Goal: Task Accomplishment & Management: Use online tool/utility

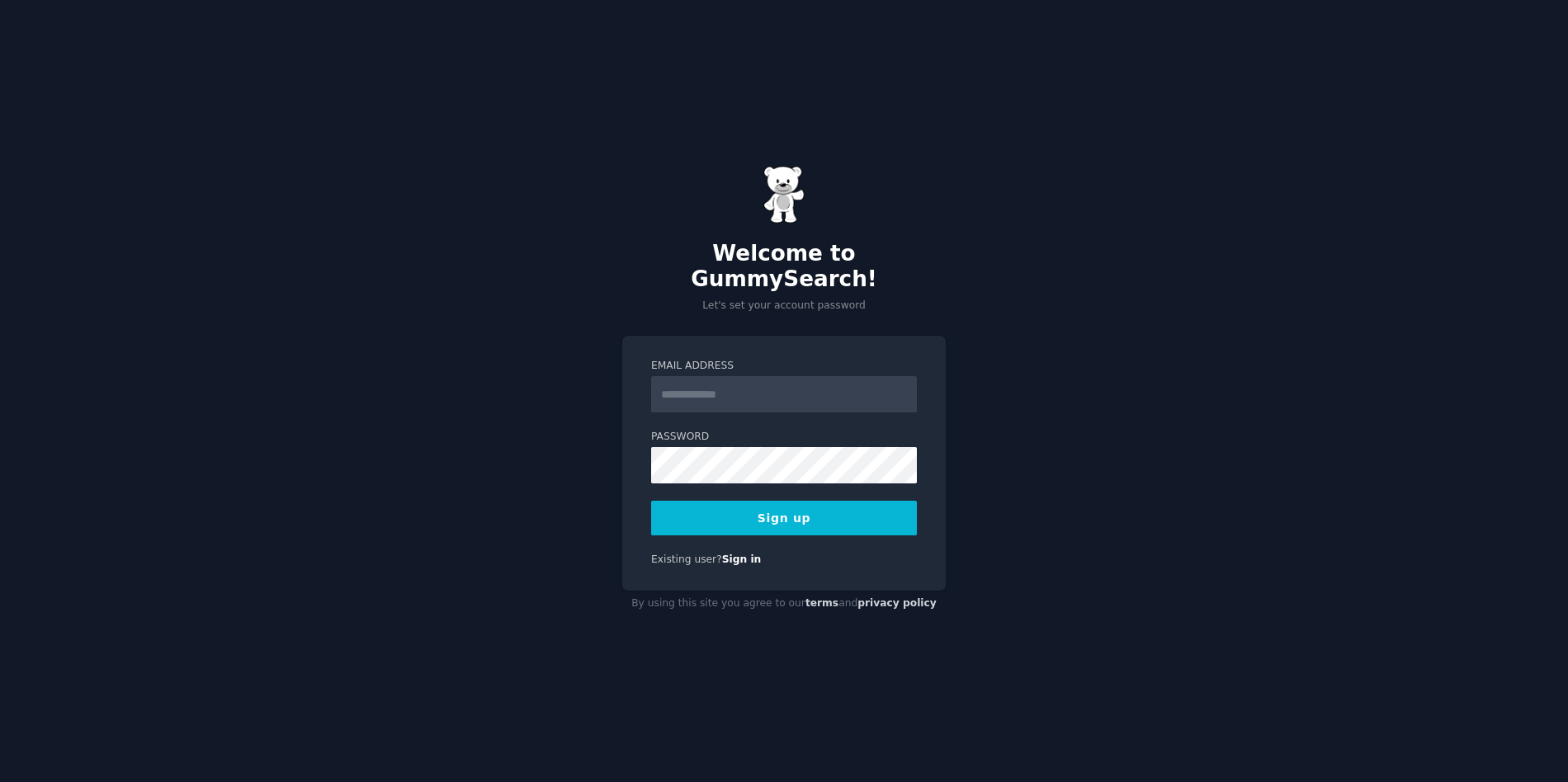
click at [719, 385] on input "Email Address" at bounding box center [783, 394] width 266 height 36
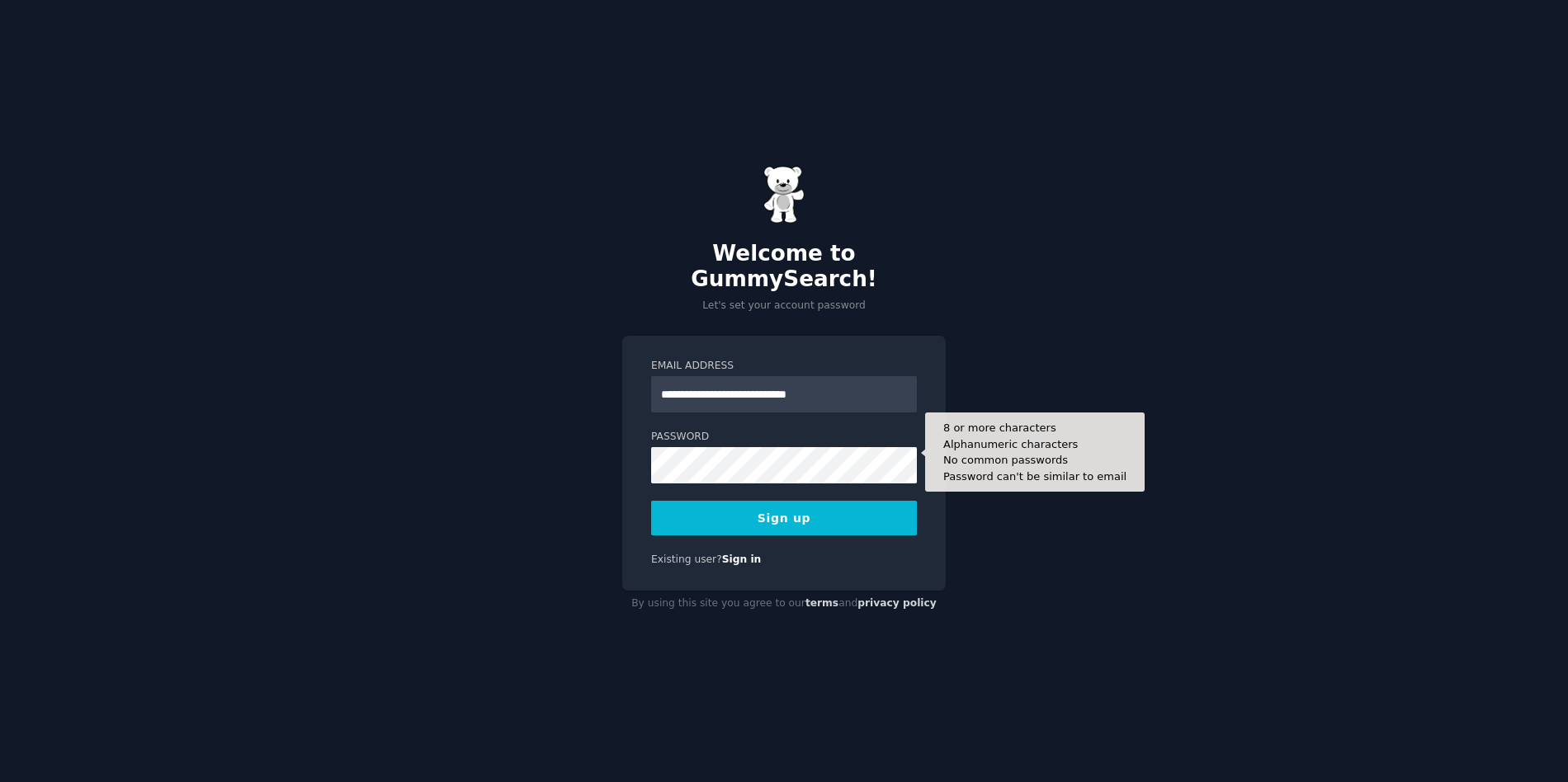
type input "**********"
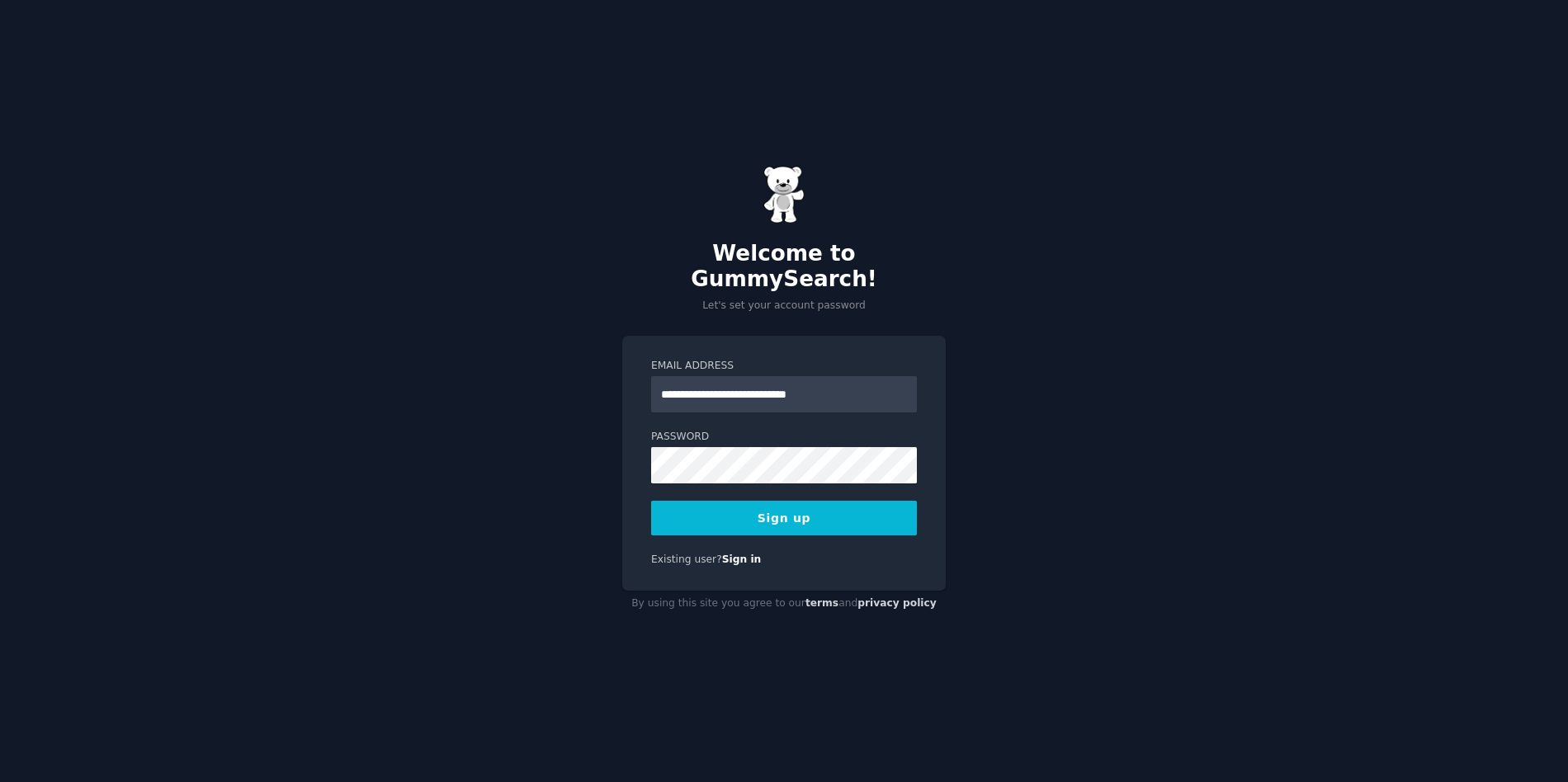
click at [0, 781] on nordpass-autofill-portal at bounding box center [0, 782] width 0 height 0
click at [779, 510] on button "Sign up" at bounding box center [783, 518] width 266 height 35
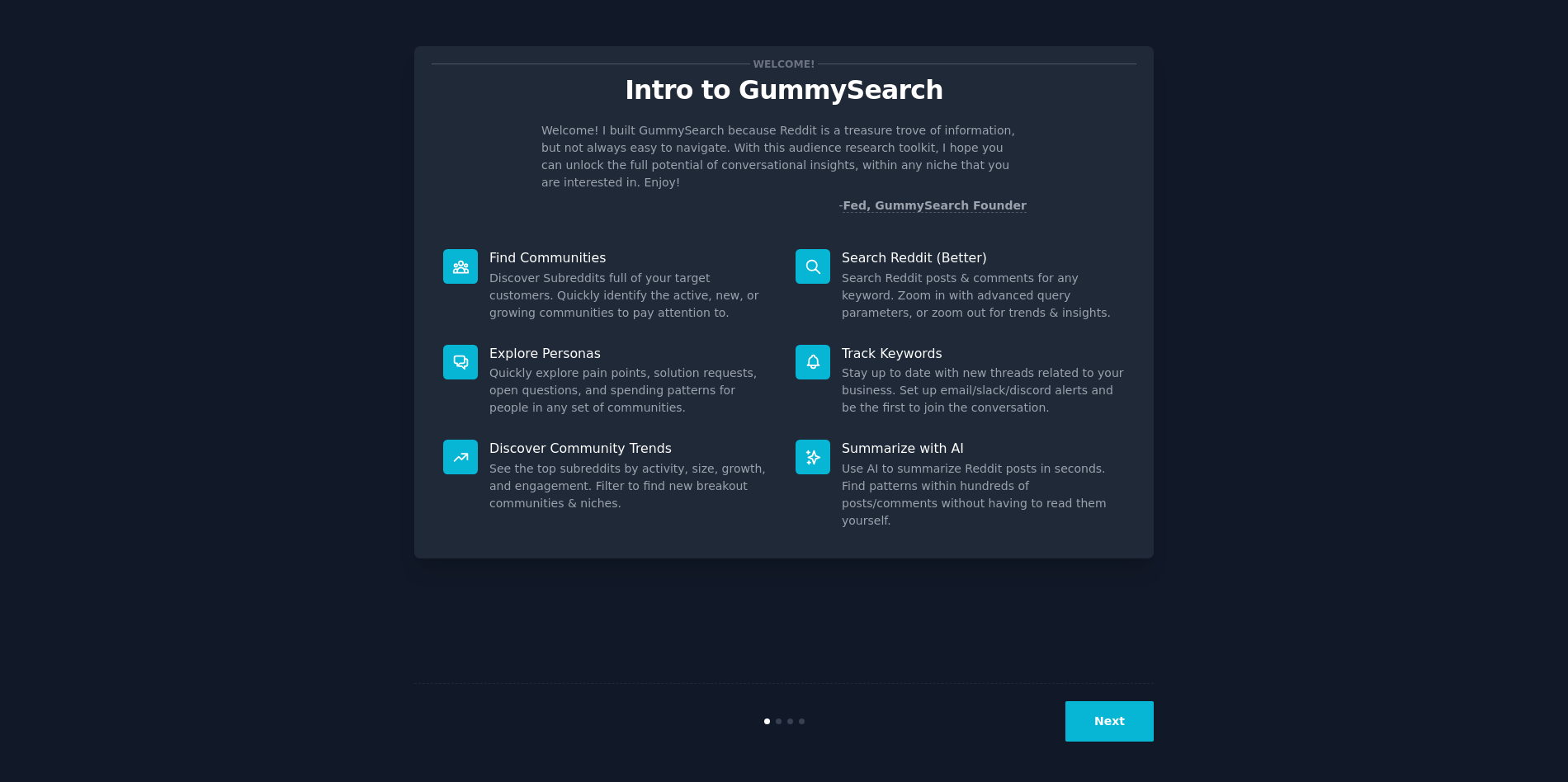
click at [0, 781] on nordpass-portal at bounding box center [0, 782] width 0 height 0
click at [1128, 725] on button "Next" at bounding box center [1109, 721] width 89 height 40
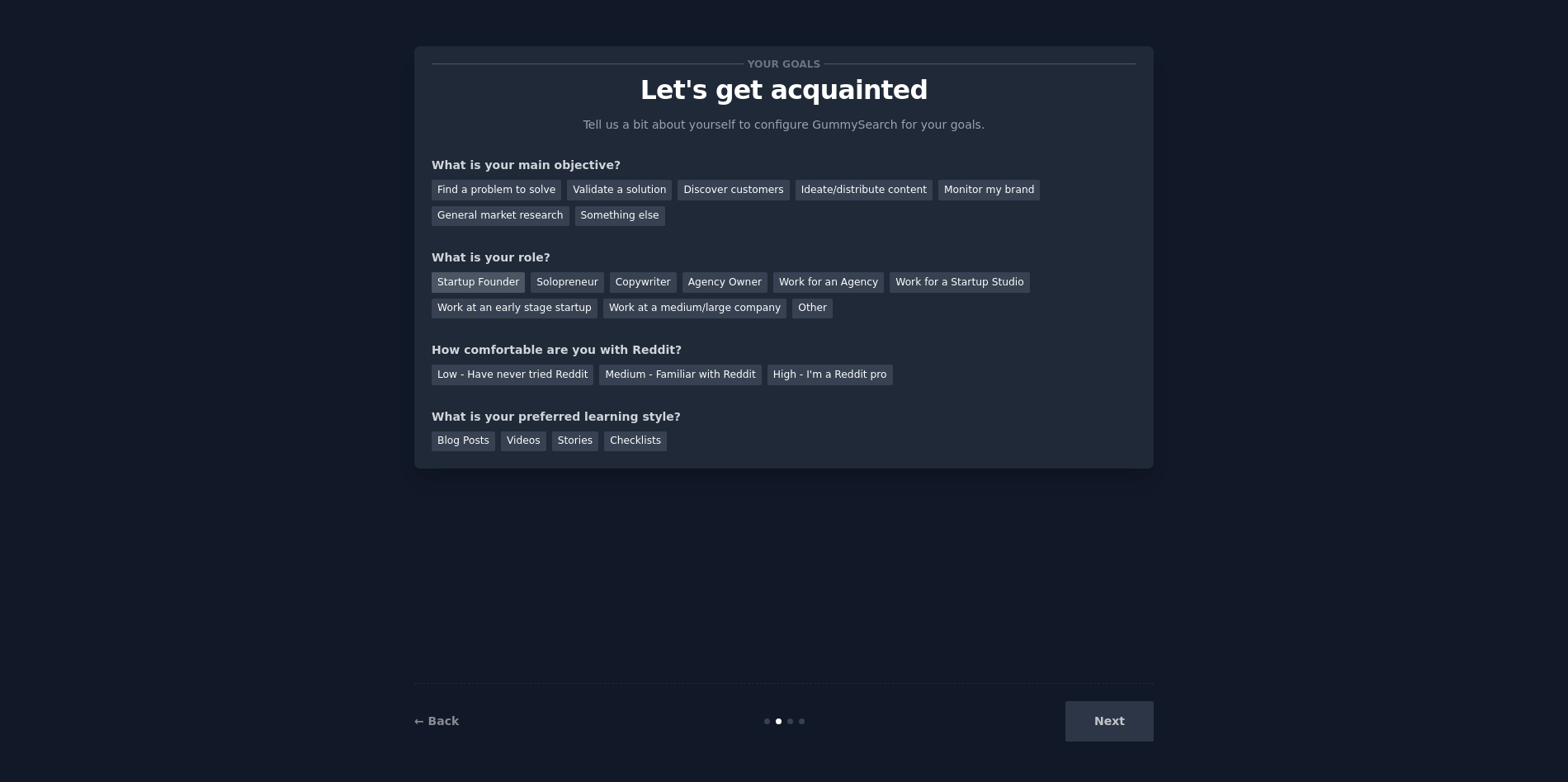
click at [497, 287] on div "Startup Founder" at bounding box center [478, 282] width 93 height 21
click at [497, 195] on div "Find a problem to solve" at bounding box center [497, 190] width 130 height 21
click at [586, 190] on div "Validate a solution" at bounding box center [619, 190] width 105 height 21
click at [1135, 722] on div "Next" at bounding box center [1030, 721] width 246 height 40
click at [684, 374] on div "Medium - Familiar with Reddit" at bounding box center [679, 375] width 162 height 21
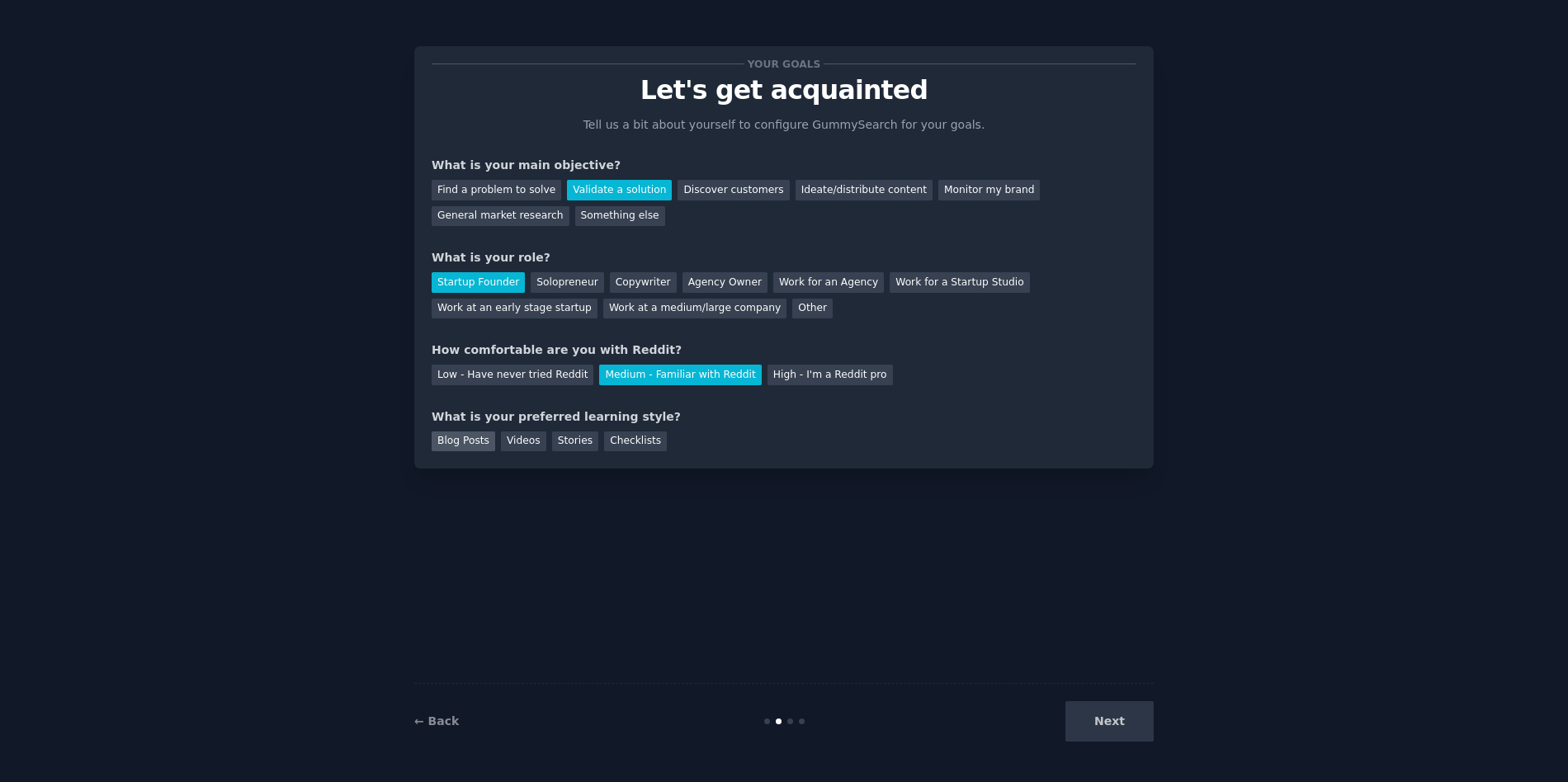
click at [462, 446] on div "Blog Posts" at bounding box center [464, 442] width 64 height 21
click at [1113, 725] on button "Next" at bounding box center [1109, 721] width 89 height 40
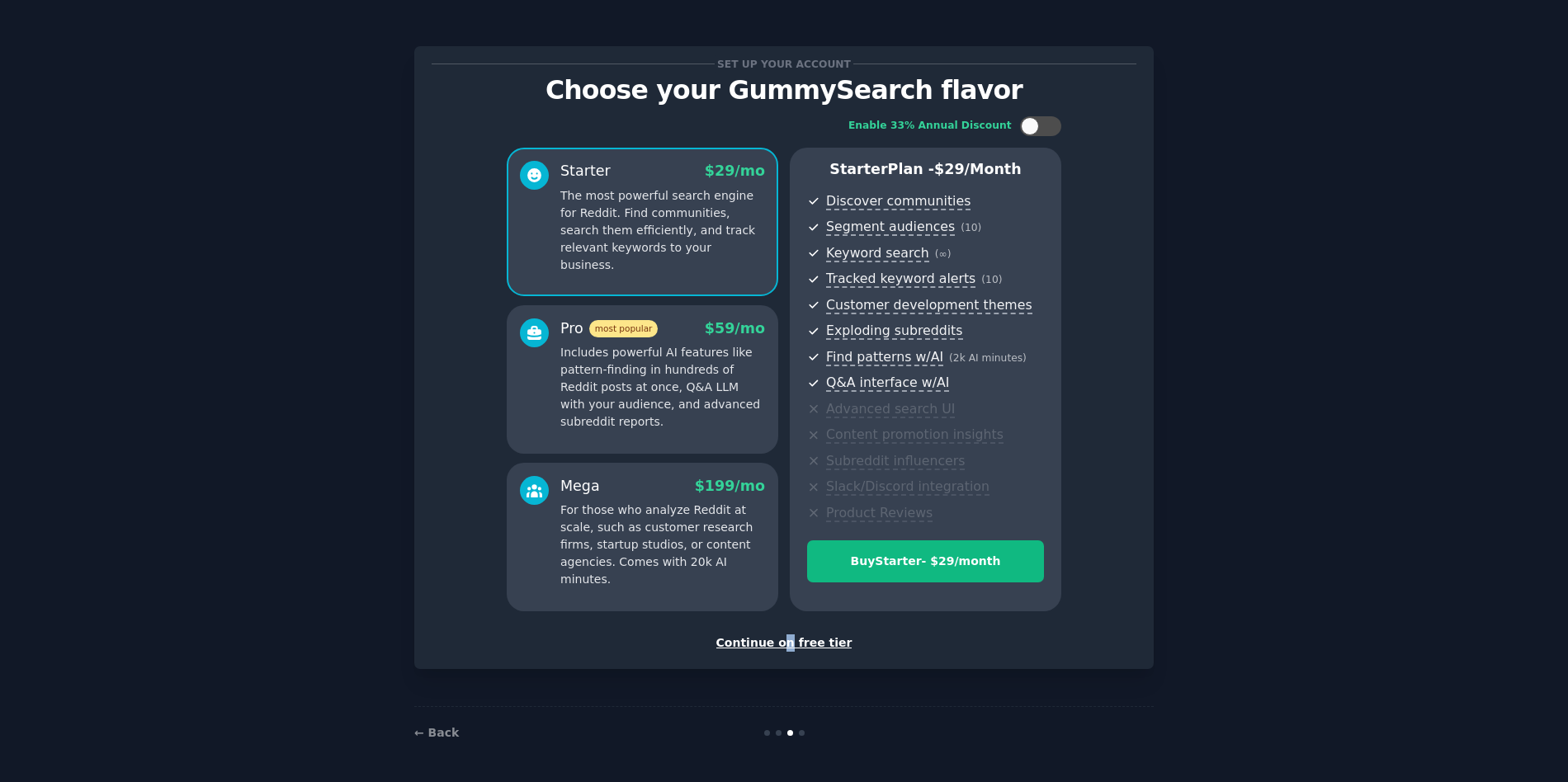
click at [789, 650] on div "Continue on free tier" at bounding box center [784, 642] width 705 height 17
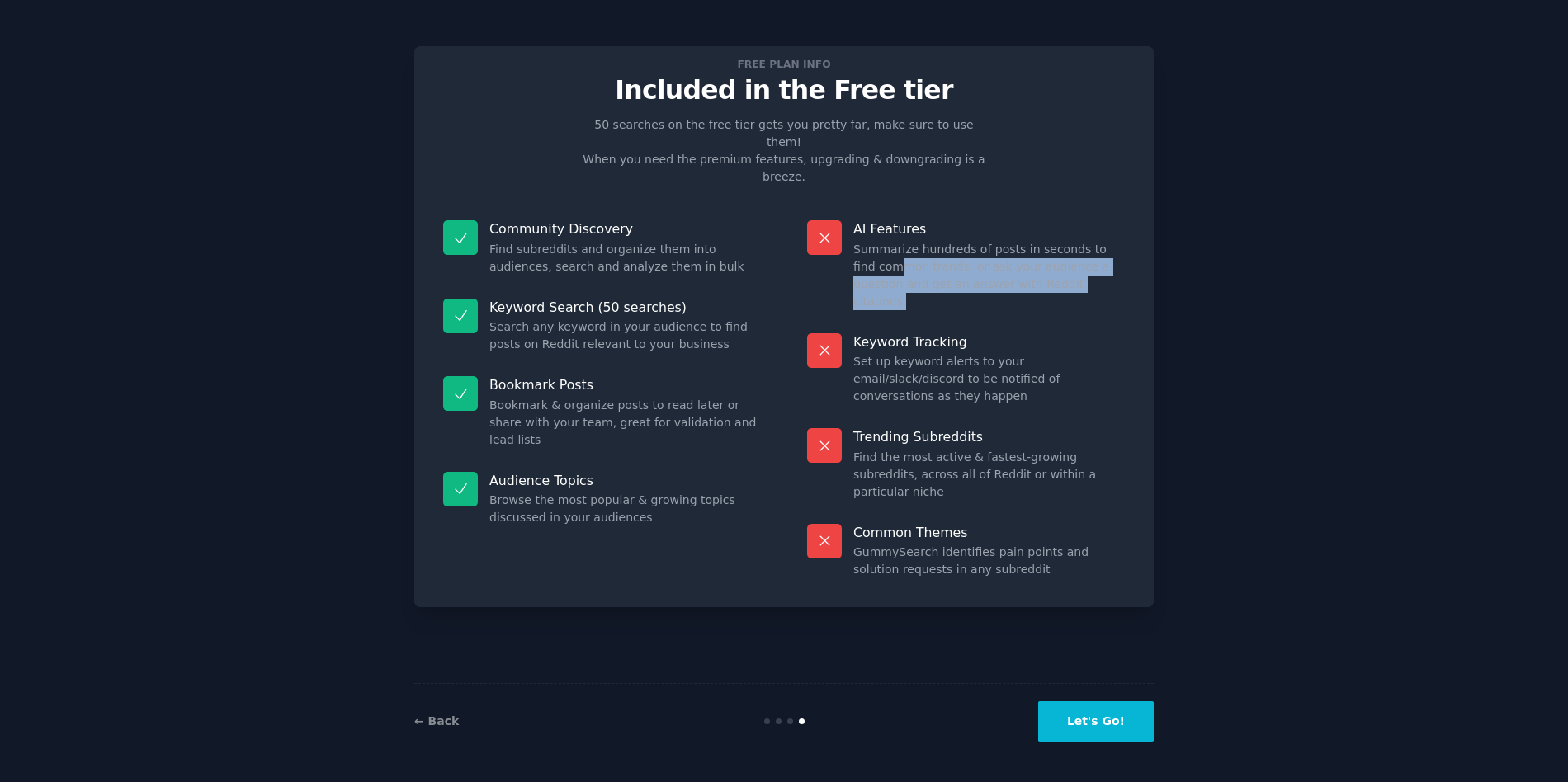
drag, startPoint x: 873, startPoint y: 232, endPoint x: 919, endPoint y: 282, distance: 67.9
click at [918, 281] on dl "AI Features Summarize hundreds of posts in seconds to find common trends, or as…" at bounding box center [966, 400] width 340 height 381
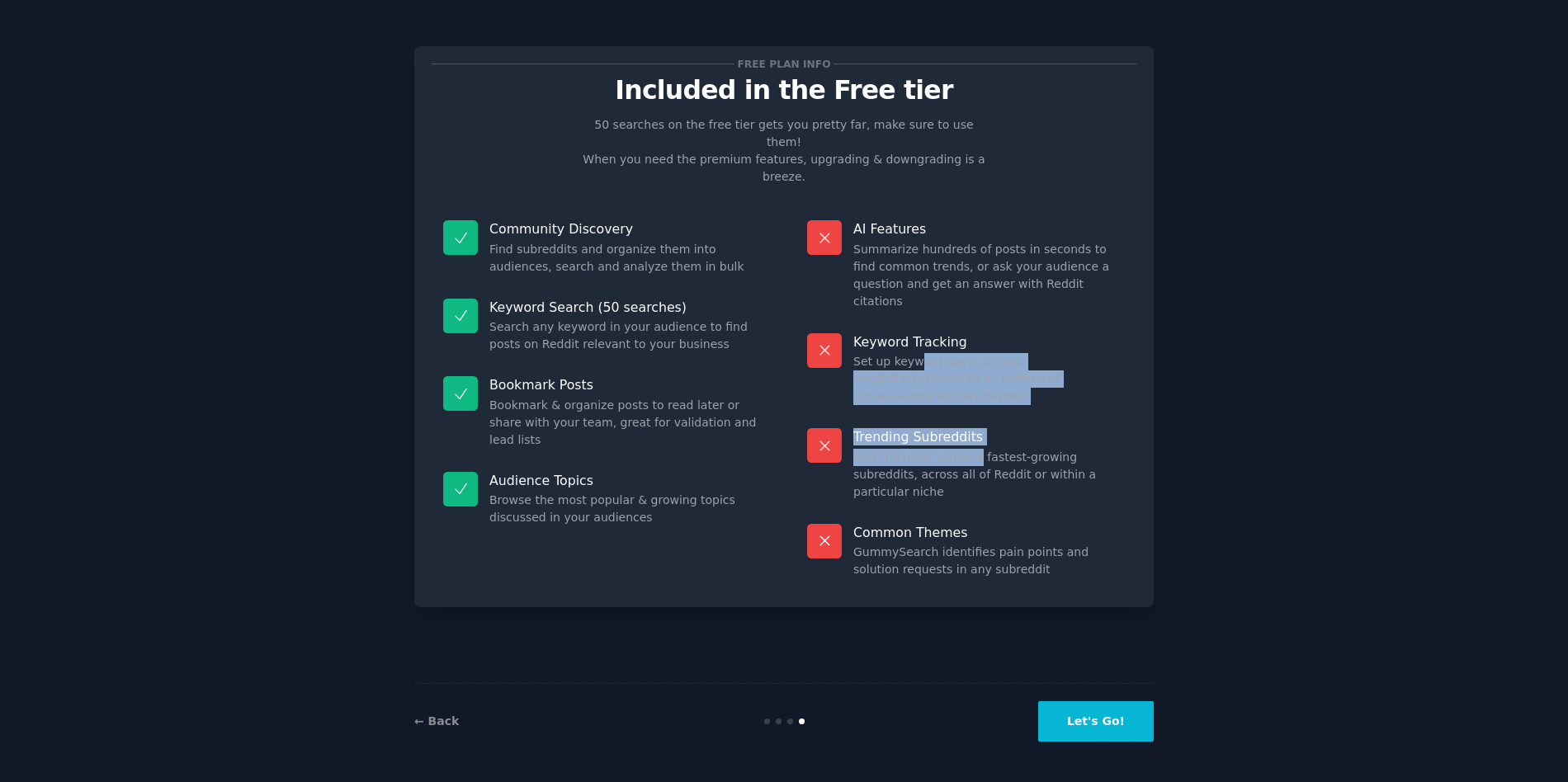
drag, startPoint x: 930, startPoint y: 316, endPoint x: 1007, endPoint y: 550, distance: 246.3
click at [971, 391] on dl "AI Features Summarize hundreds of posts in seconds to find common trends, or as…" at bounding box center [966, 400] width 340 height 381
click at [1107, 727] on button "Let's Go!" at bounding box center [1095, 721] width 116 height 40
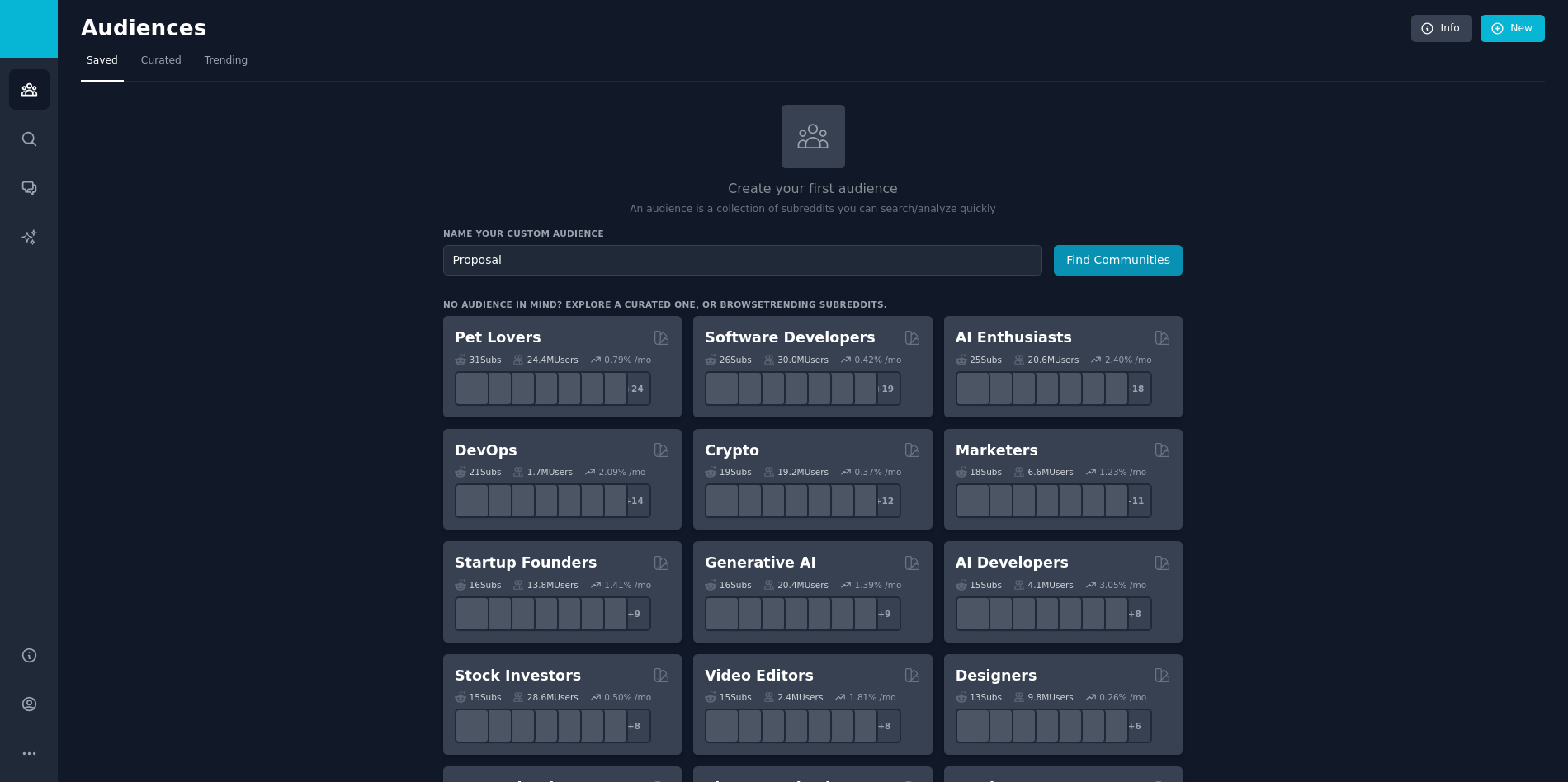
type input "Proposal"
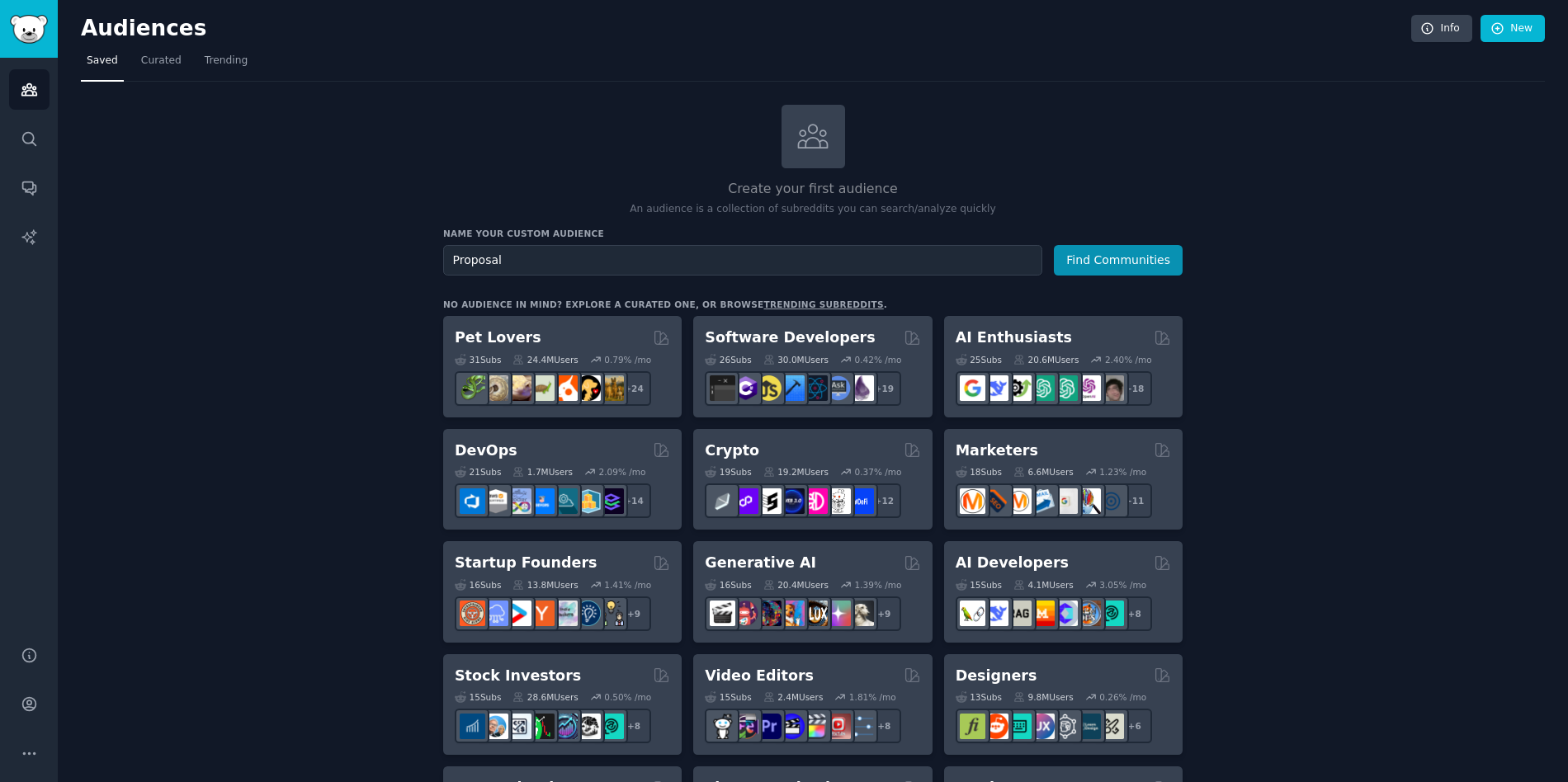
click at [1054, 245] on button "Find Communities" at bounding box center [1118, 260] width 129 height 30
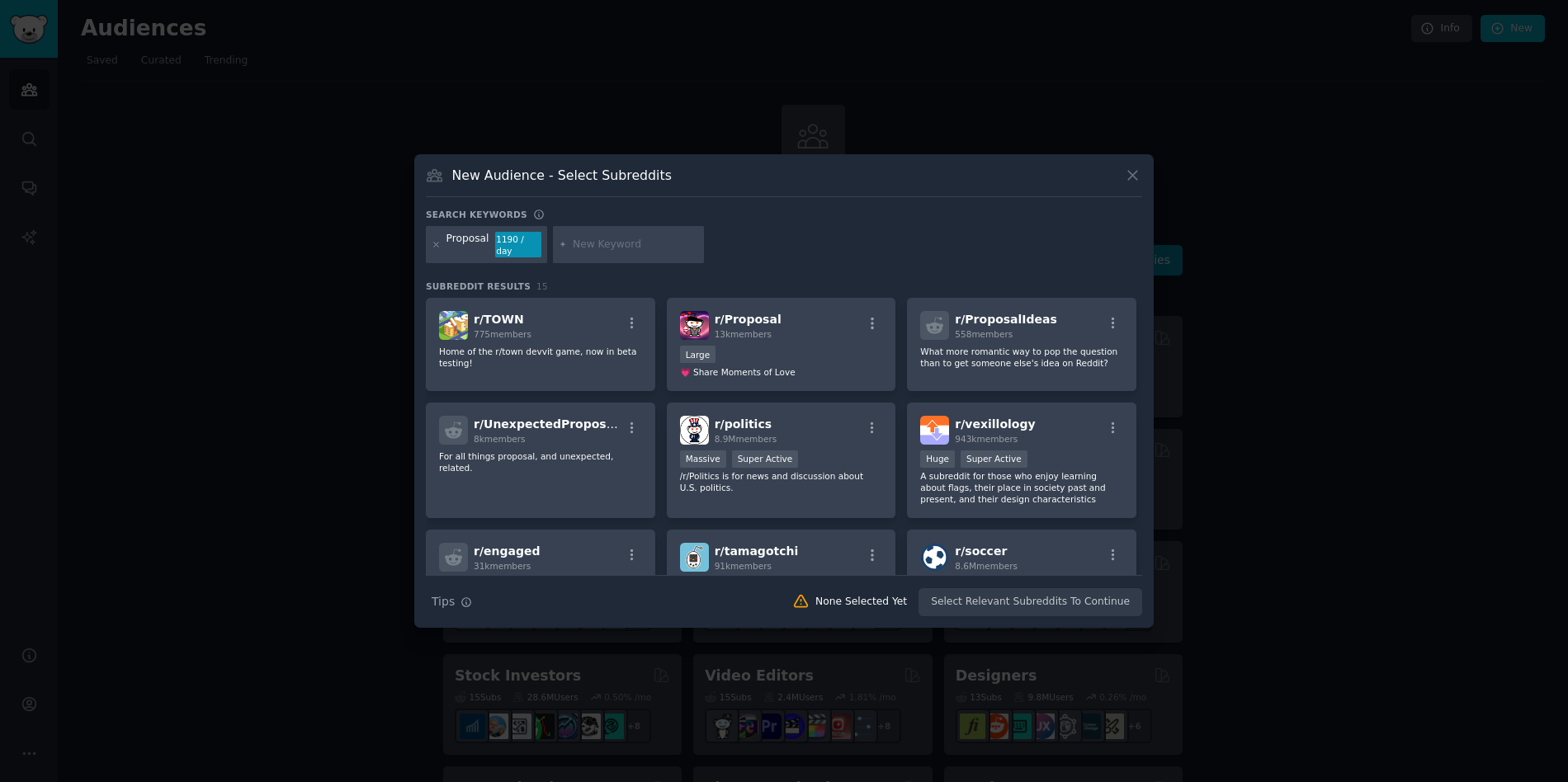
click at [526, 181] on h3 "New Audience - Select Subreddits" at bounding box center [561, 175] width 219 height 17
click at [433, 245] on icon at bounding box center [436, 245] width 9 height 9
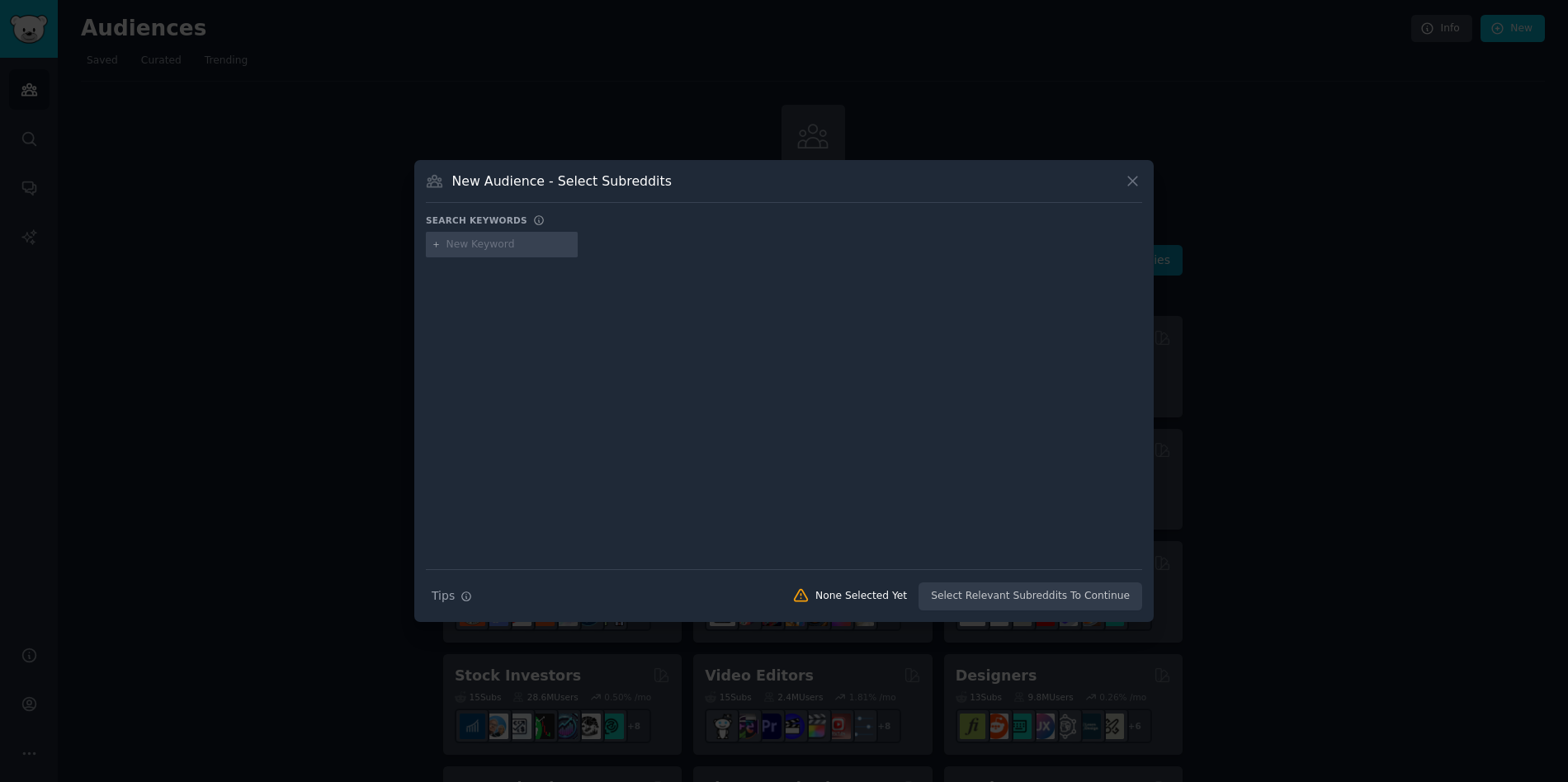
click at [498, 255] on div at bounding box center [502, 245] width 152 height 26
click at [499, 248] on input "text" at bounding box center [508, 245] width 125 height 15
type input "Quote for creatives"
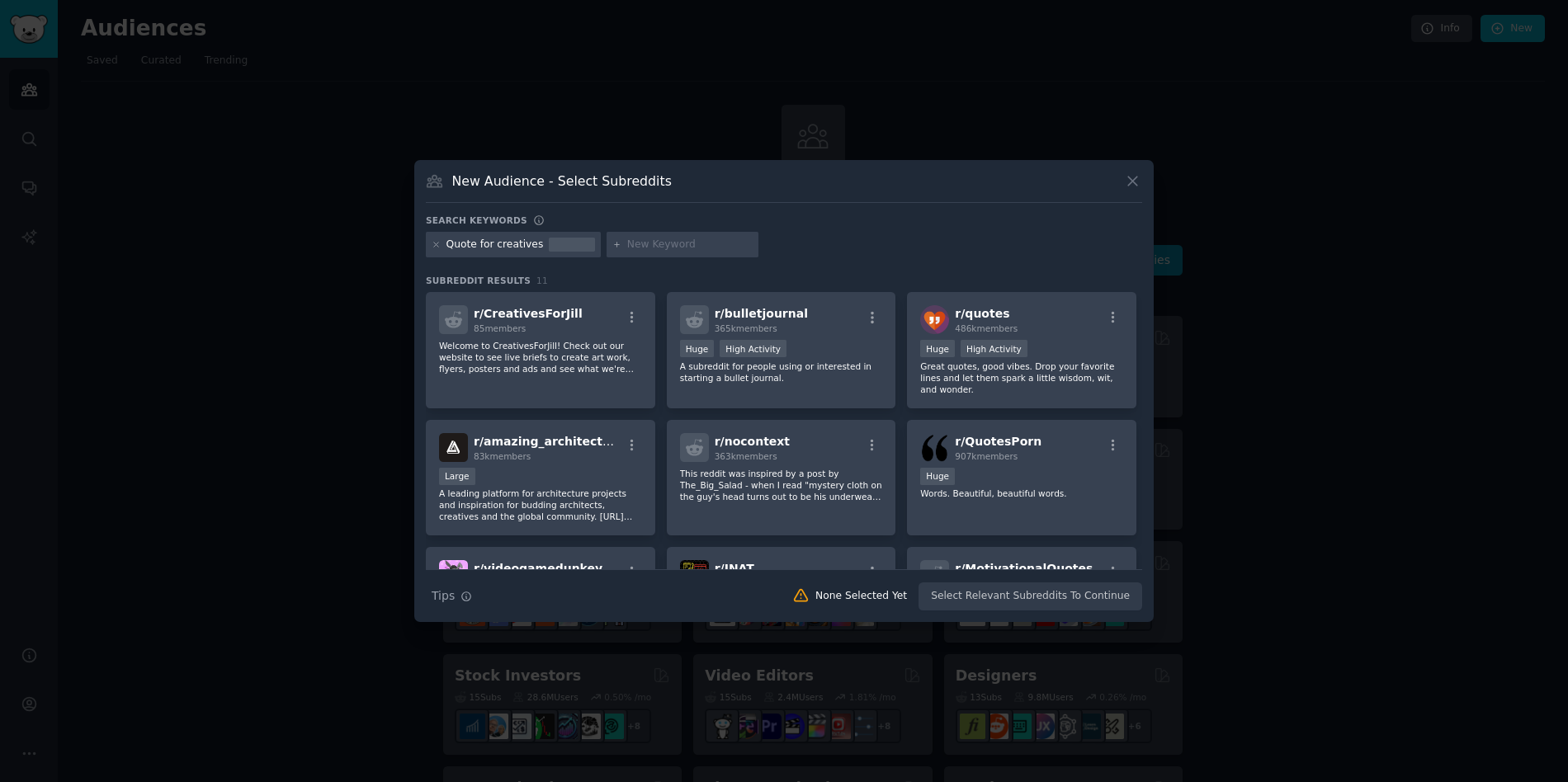
click at [569, 250] on div at bounding box center [571, 245] width 47 height 15
click at [687, 246] on input "text" at bounding box center [689, 245] width 125 height 15
type input "Invoicing"
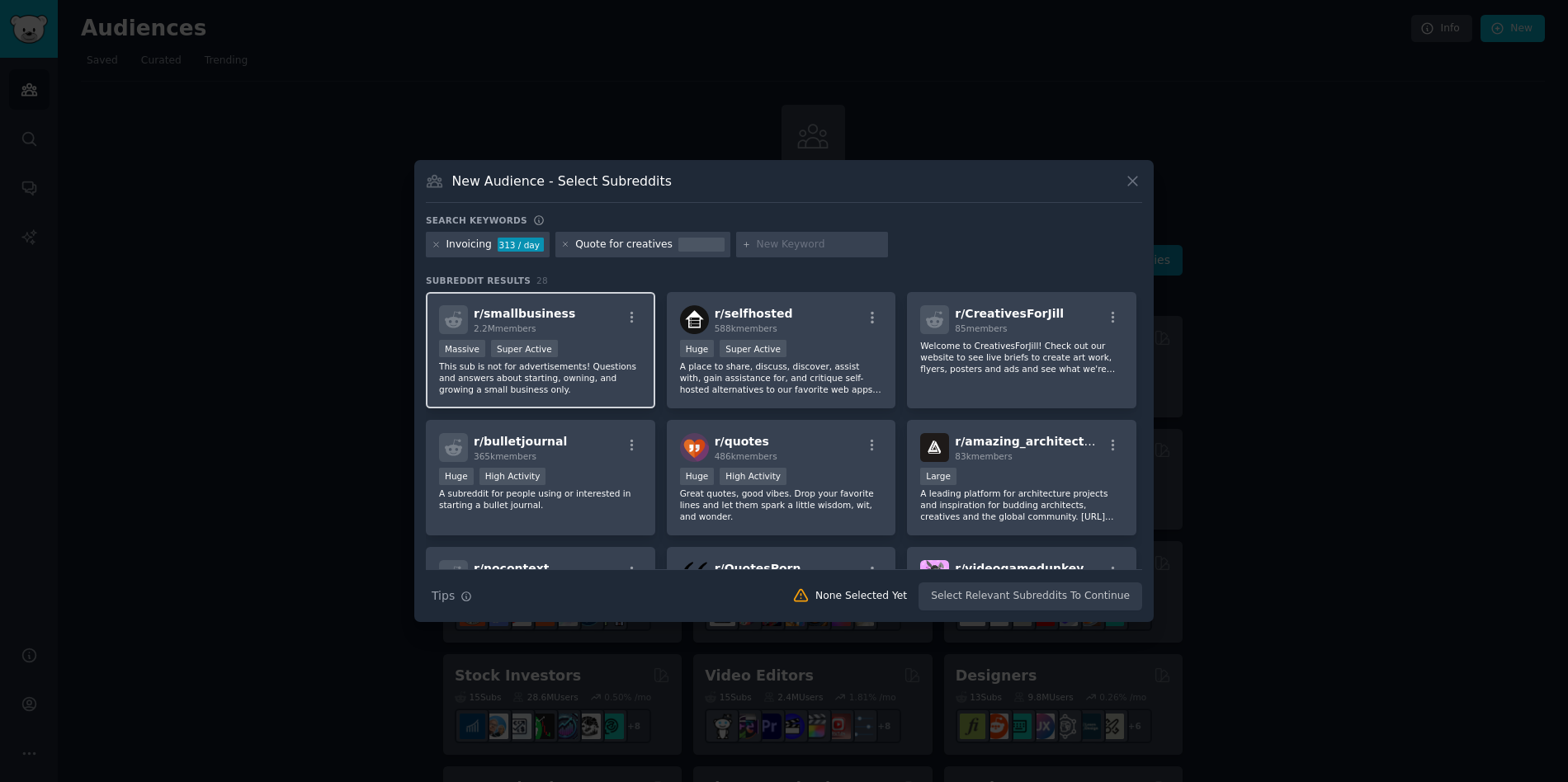
click at [575, 377] on p "This sub is not for advertisements! Questions and answers about starting, ownin…" at bounding box center [540, 378] width 203 height 35
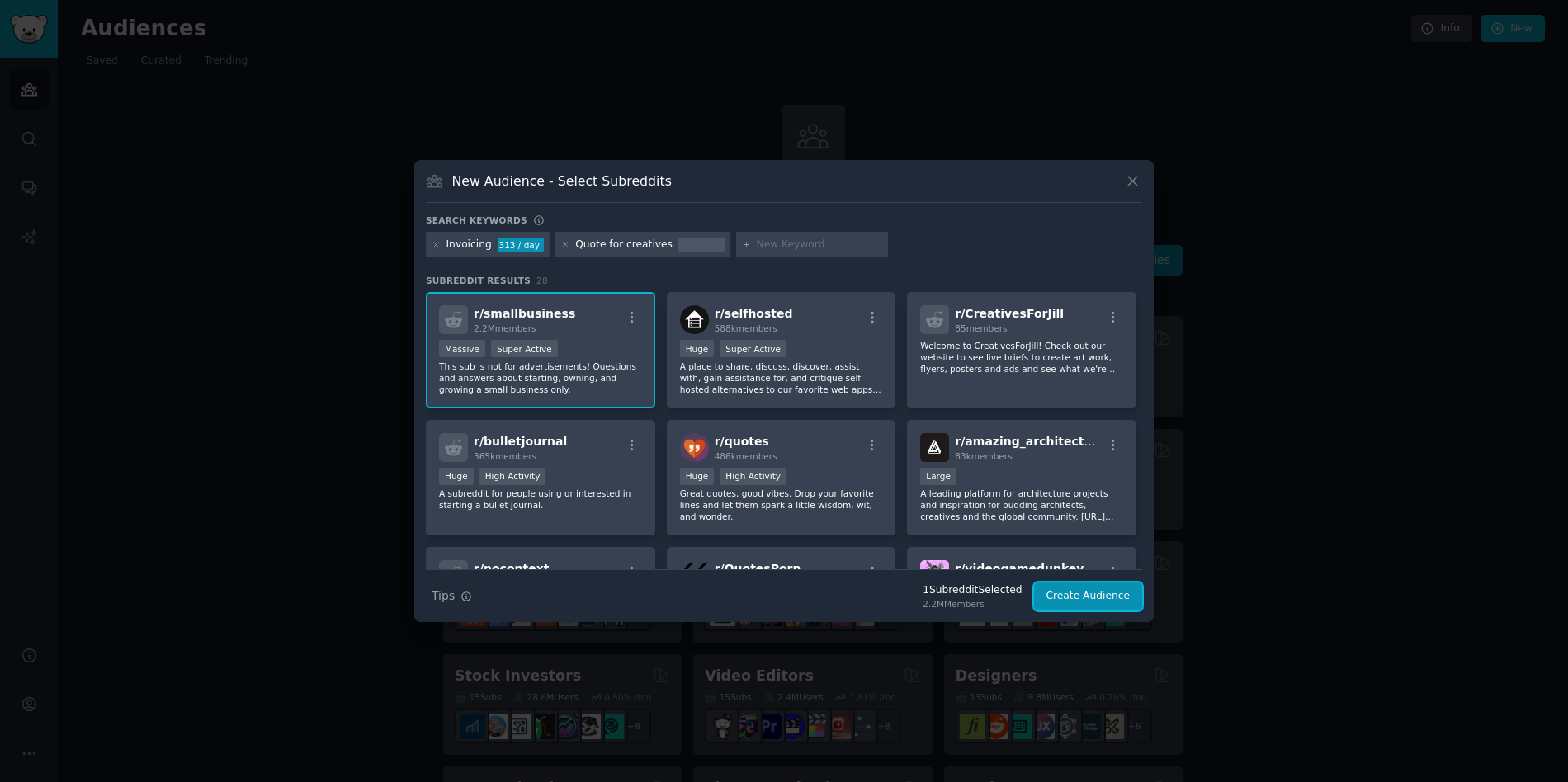
click at [1105, 600] on button "Create Audience" at bounding box center [1088, 596] width 109 height 28
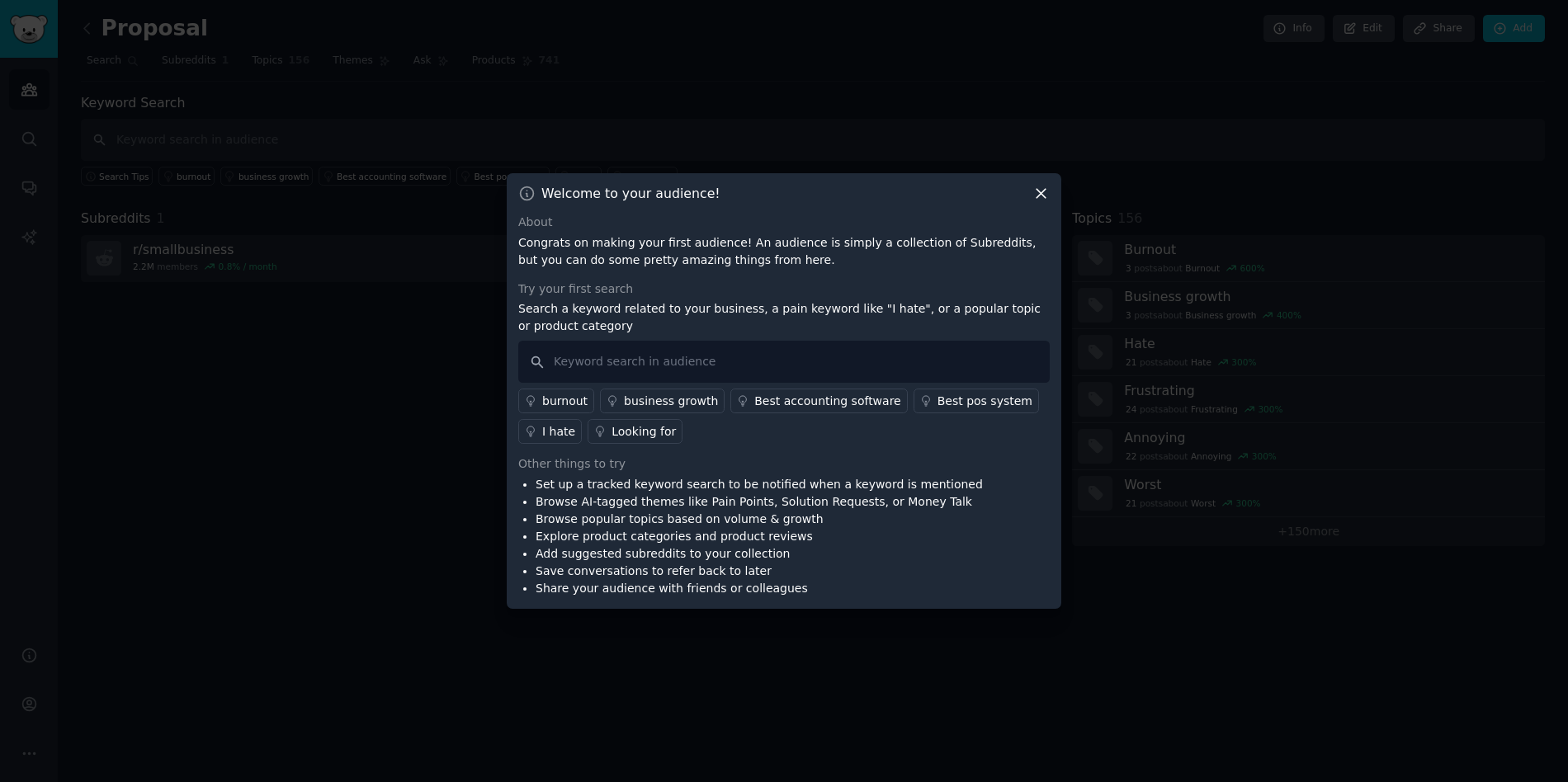
click at [559, 432] on div "I hate" at bounding box center [559, 432] width 33 height 17
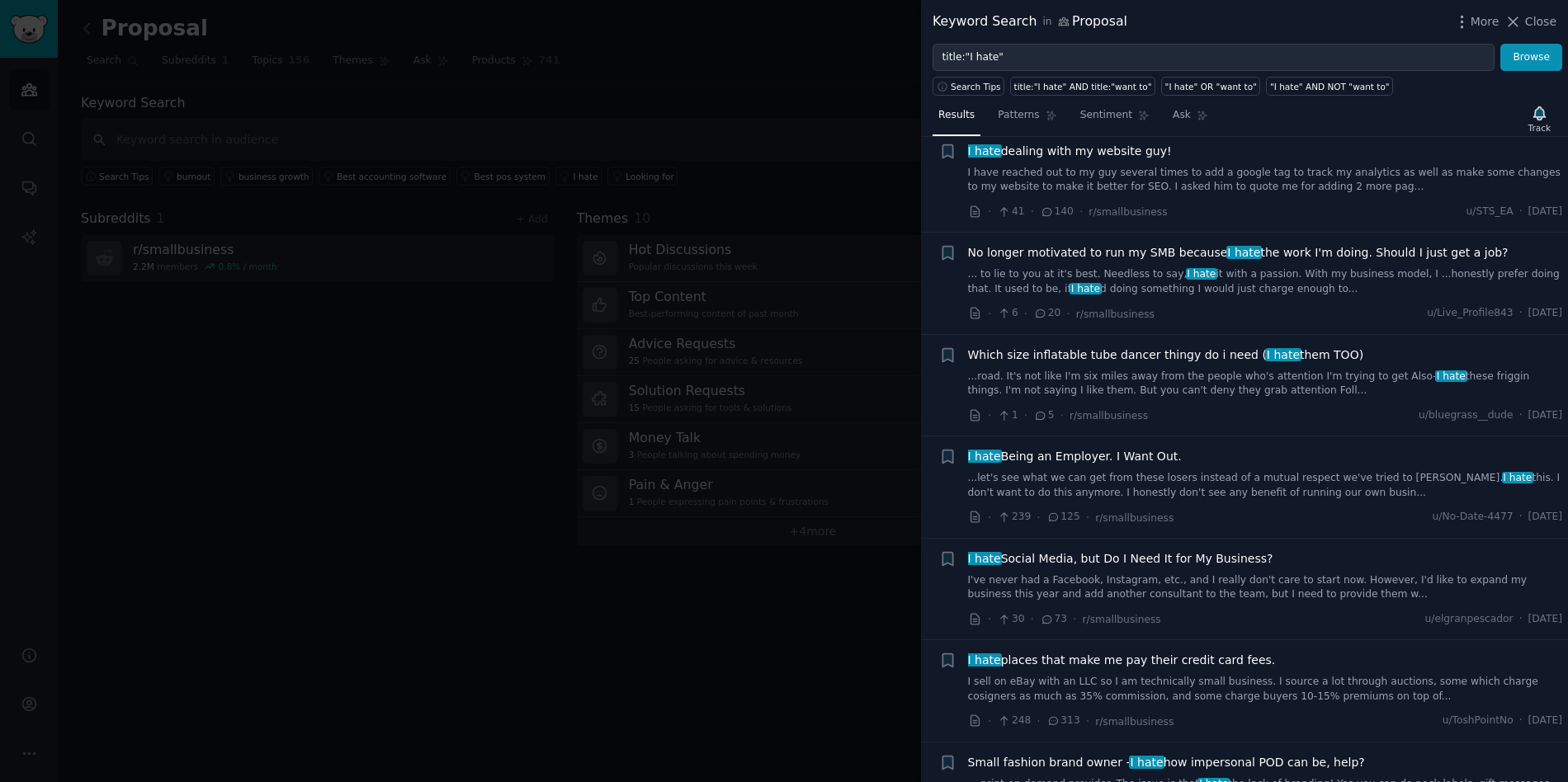
scroll to position [325, 0]
